Goal: Information Seeking & Learning: Learn about a topic

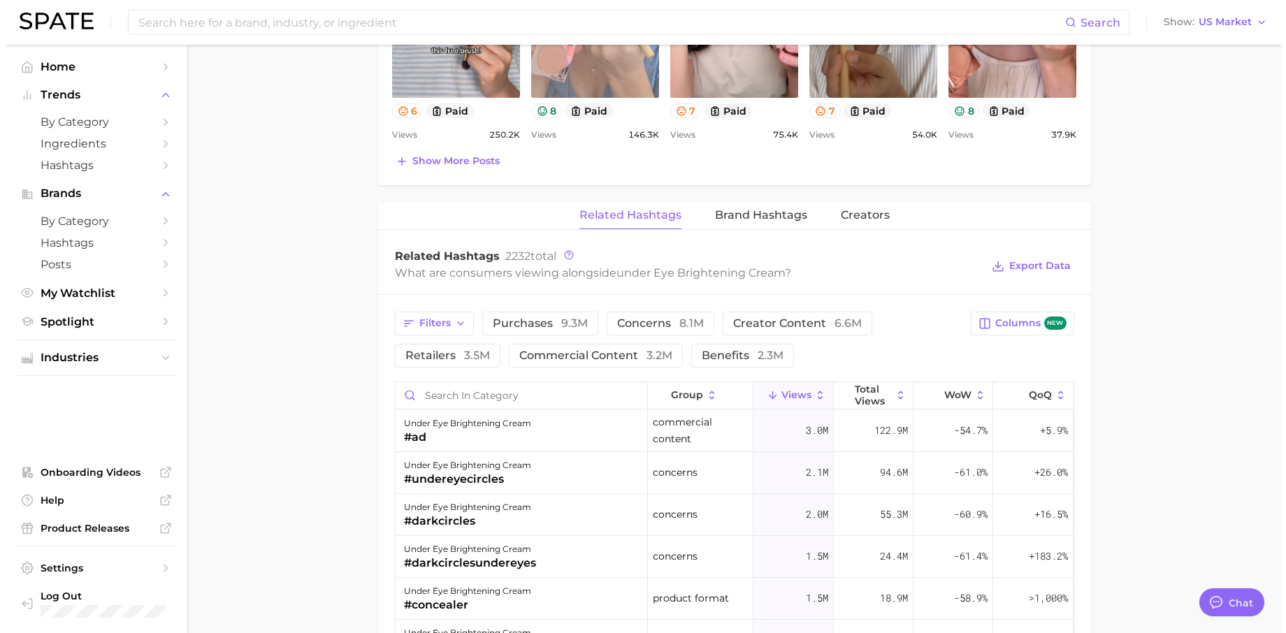
scroll to position [1188, 0]
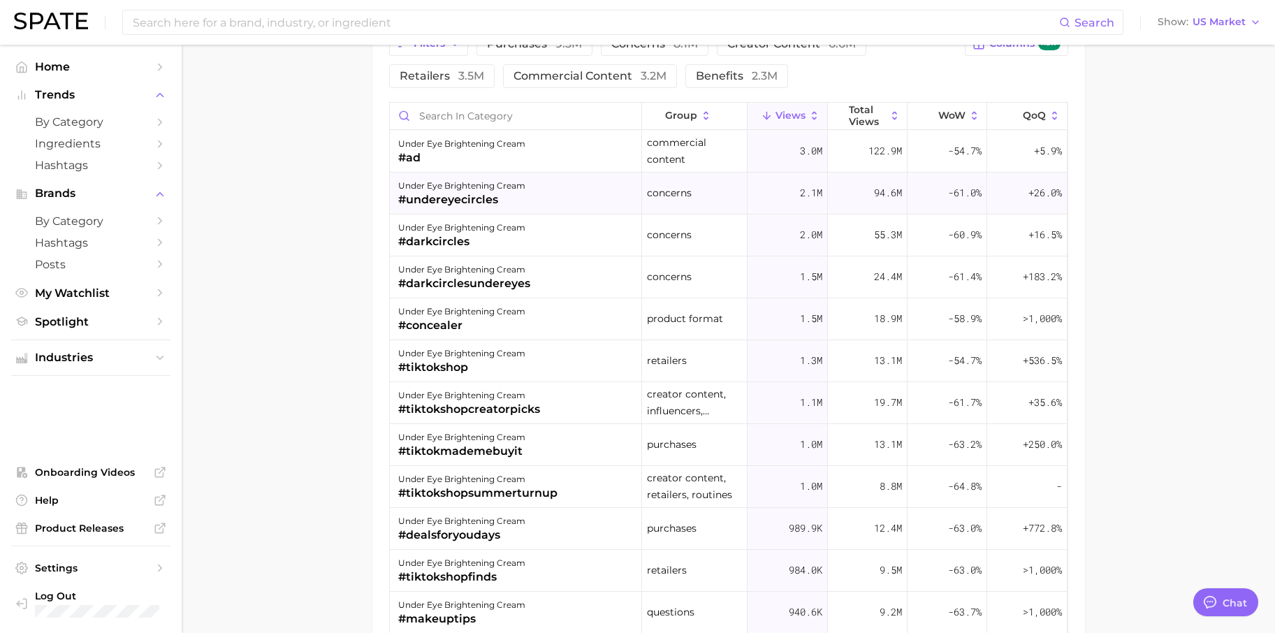
drag, startPoint x: 491, startPoint y: 201, endPoint x: 395, endPoint y: 198, distance: 95.8
click at [395, 198] on div "under eye brightening cream #undereyecircles" at bounding box center [516, 194] width 252 height 42
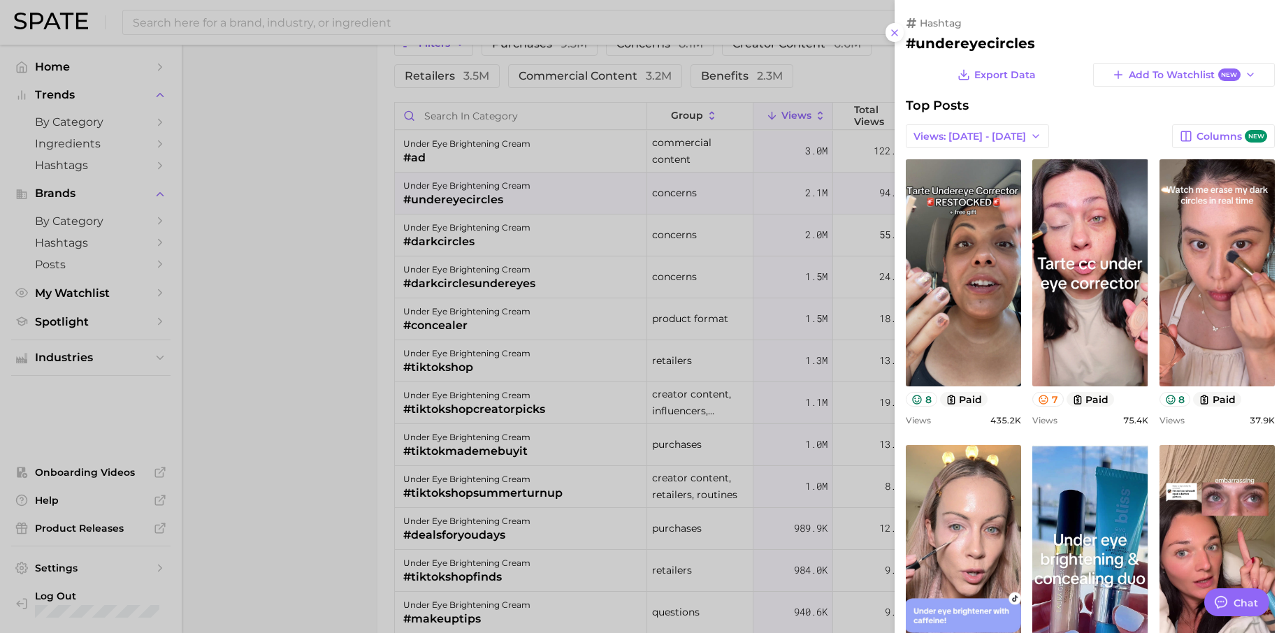
scroll to position [0, 0]
drag, startPoint x: 904, startPoint y: 44, endPoint x: 1029, endPoint y: 45, distance: 125.1
click at [1029, 45] on div "hashtag #undereyecircles Export Data Add to Watchlist New Top Posts Views: [DAT…" at bounding box center [1089, 522] width 391 height 1045
copy h2 "#undereyecircles"
click at [375, 224] on div at bounding box center [643, 316] width 1286 height 633
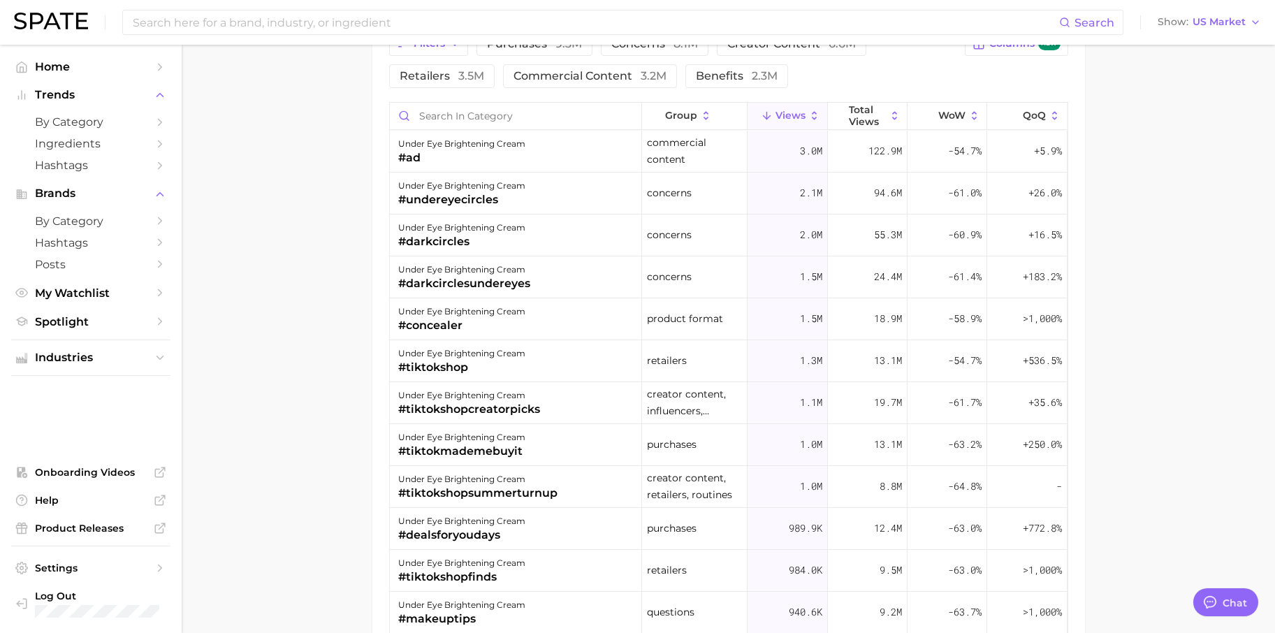
drag, startPoint x: 547, startPoint y: 409, endPoint x: 377, endPoint y: 416, distance: 169.9
click at [377, 416] on div "Filters purchases 9.3m concerns 8.1m creator content 6.6m retailers 3.5m commer…" at bounding box center [728, 383] width 713 height 736
click at [416, 407] on div "#tiktokshopcreatorpicks" at bounding box center [469, 409] width 142 height 17
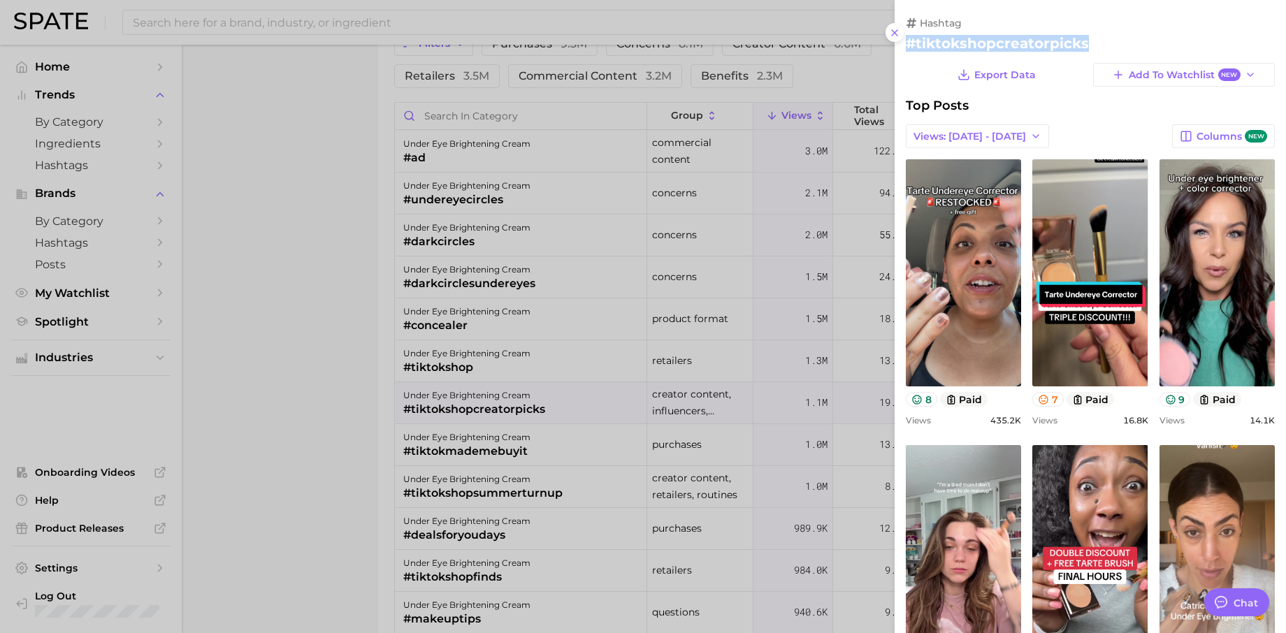
drag, startPoint x: 1083, startPoint y: 36, endPoint x: 907, endPoint y: 43, distance: 176.2
click at [907, 43] on h2 "#tiktokshopcreatorpicks" at bounding box center [1090, 43] width 369 height 17
copy h2 "#tiktokshopcreatorpicks"
